Goal: Navigation & Orientation: Find specific page/section

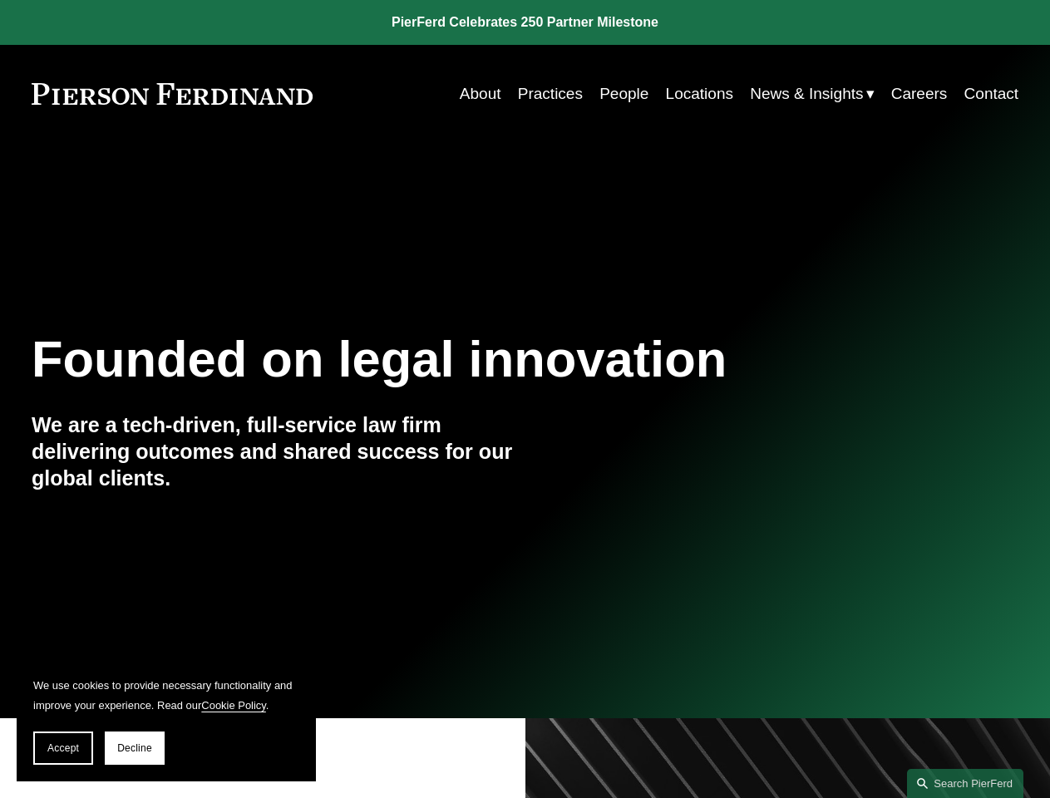
click at [63, 748] on span "Accept" at bounding box center [63, 749] width 32 height 12
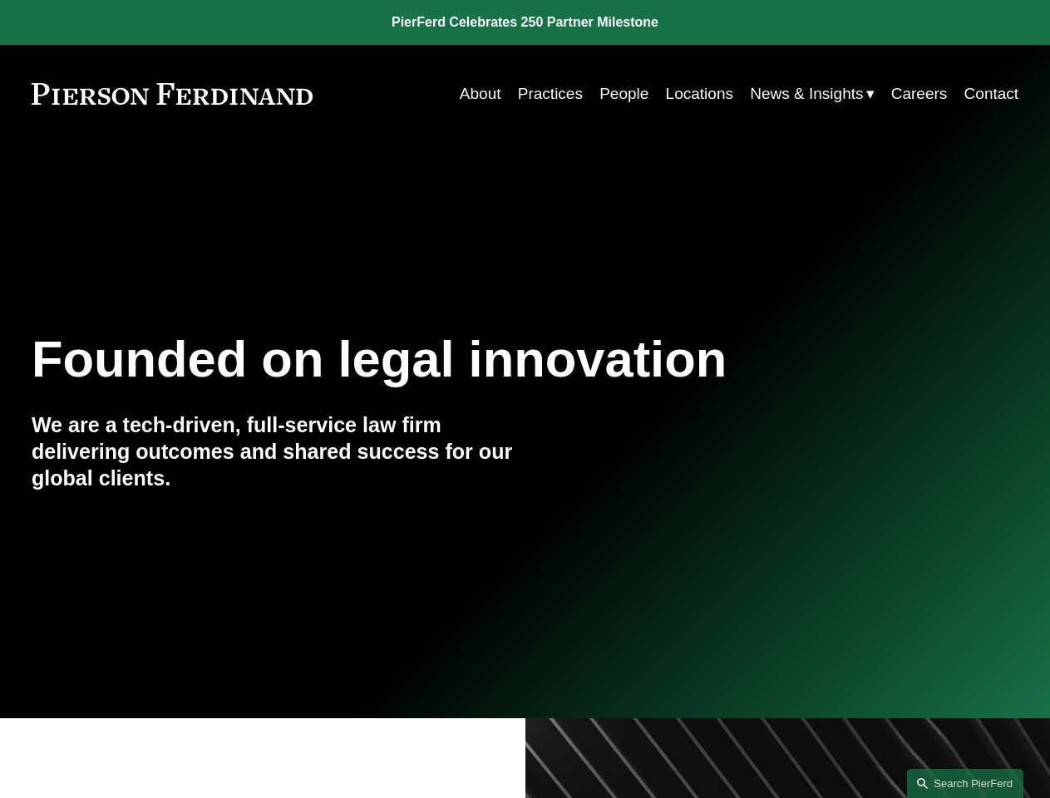
click at [965, 783] on link "Search this site" at bounding box center [965, 783] width 116 height 29
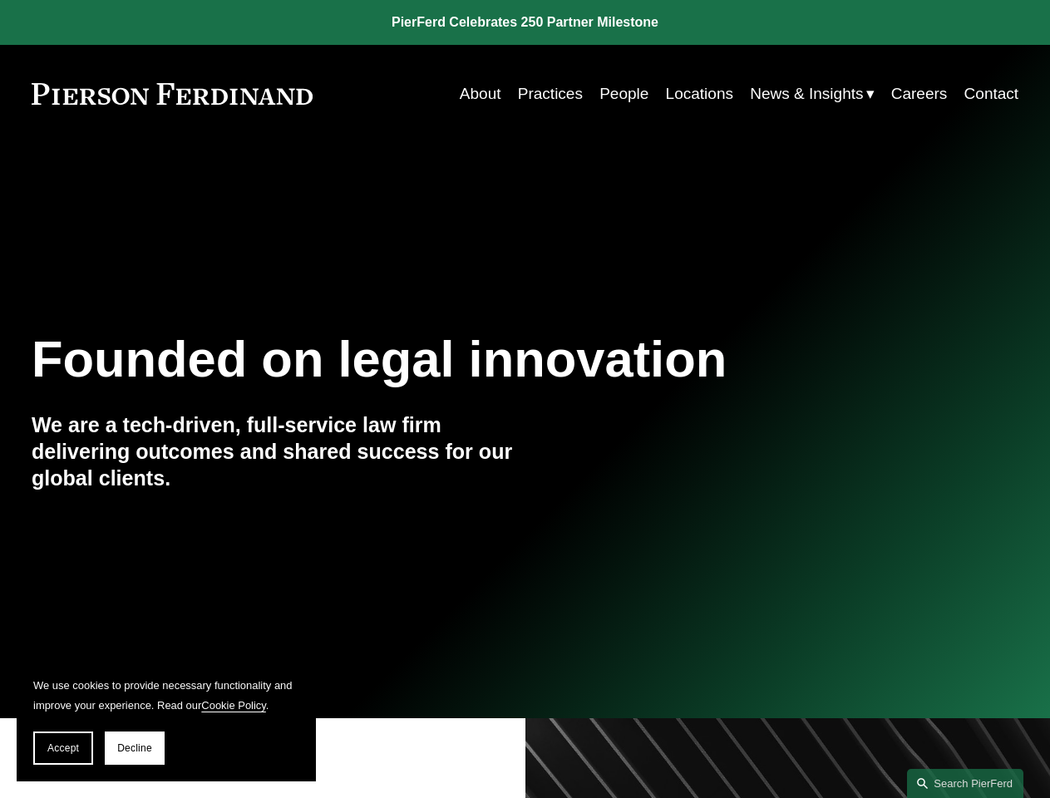
click at [63, 748] on span "Accept" at bounding box center [63, 749] width 32 height 12
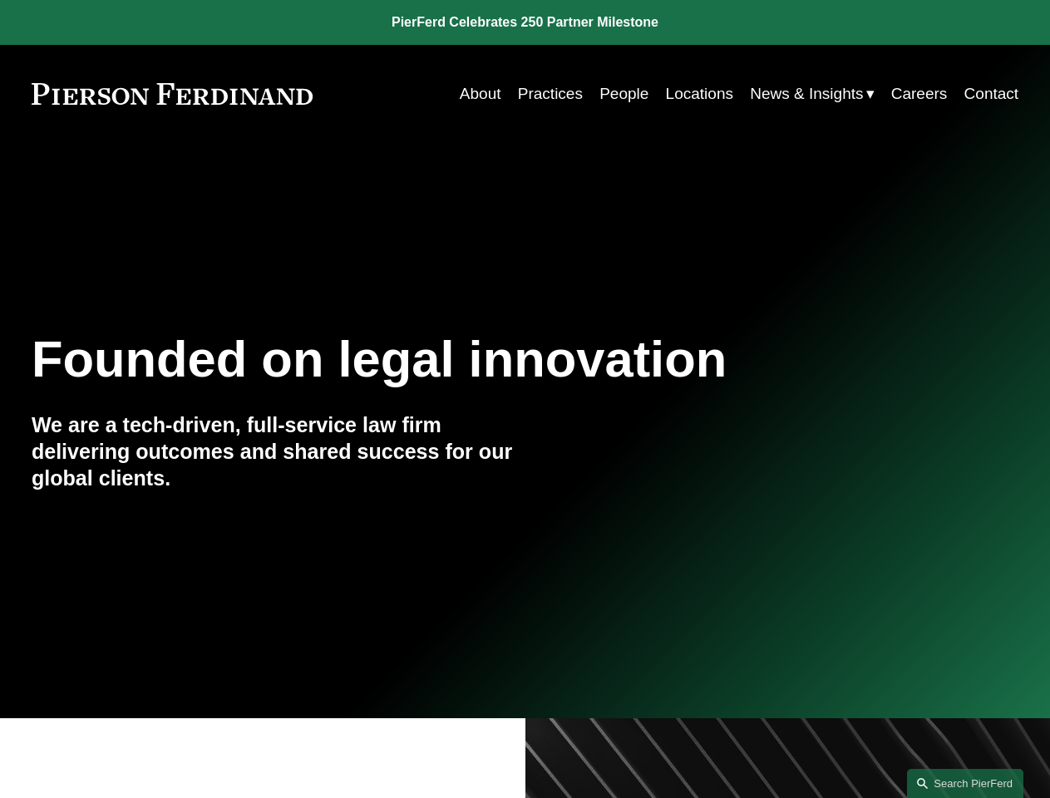
click at [965, 783] on link "Search this site" at bounding box center [965, 783] width 116 height 29
